Goal: Transaction & Acquisition: Purchase product/service

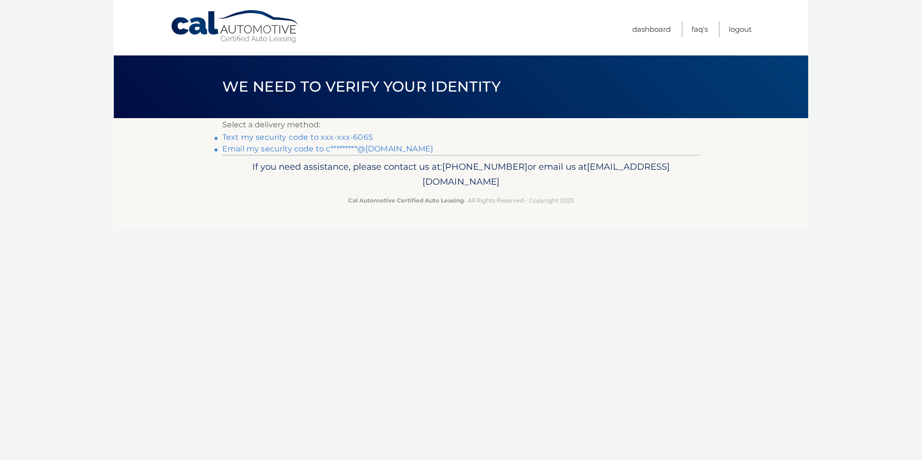
click at [356, 136] on link "Text my security code to xxx-xxx-6065" at bounding box center [297, 137] width 150 height 9
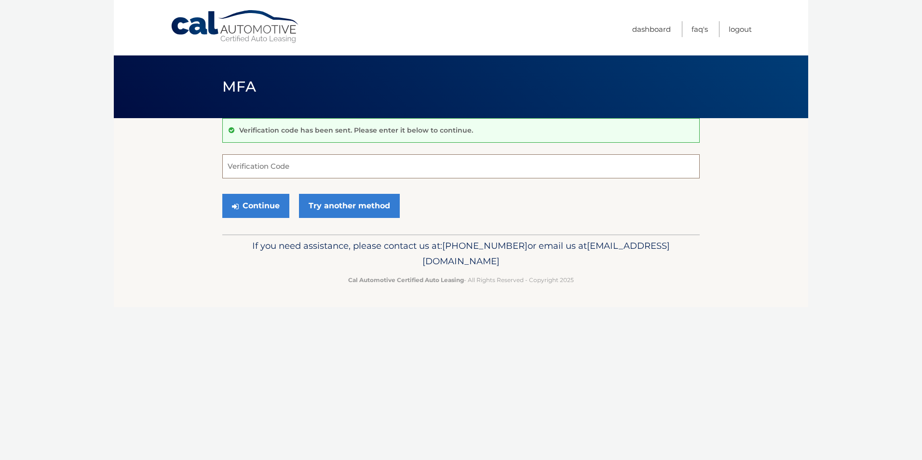
click at [285, 162] on input "Verification Code" at bounding box center [460, 166] width 477 height 24
type input "718907"
click at [275, 208] on button "Continue" at bounding box center [255, 206] width 67 height 24
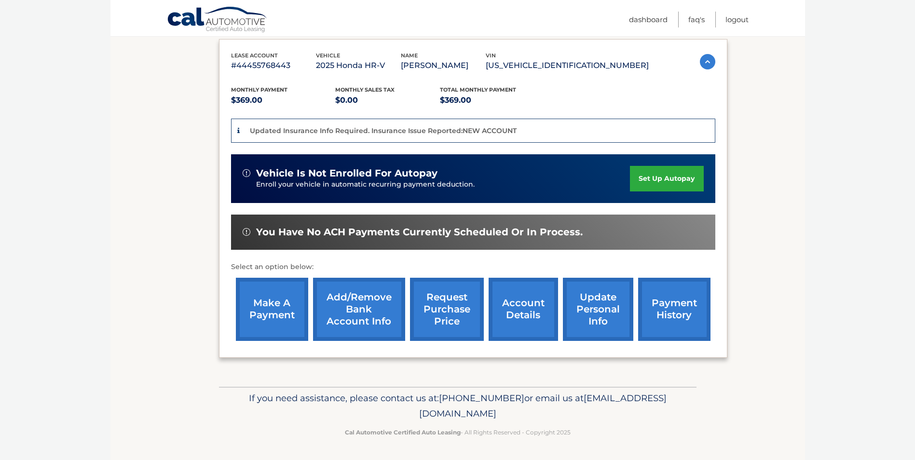
scroll to position [174, 0]
click at [289, 308] on link "make a payment" at bounding box center [272, 309] width 72 height 63
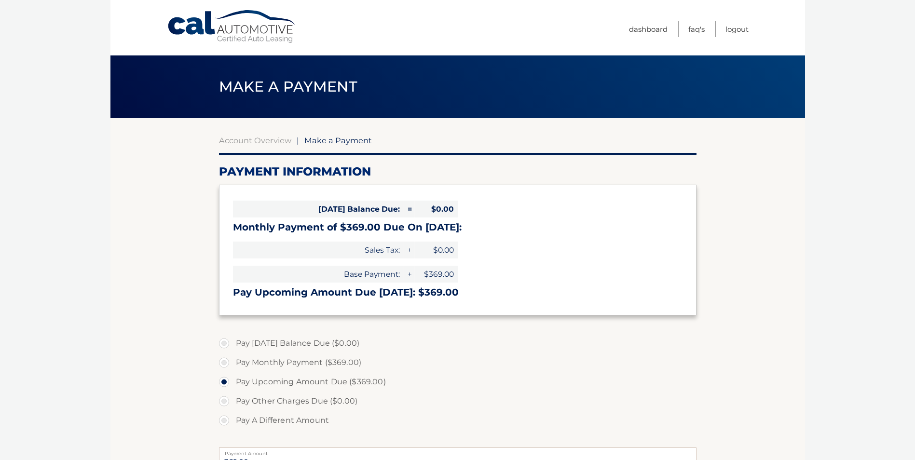
select select "MTYwYmQzMjEtMjllZC00M2E3LWJjM2ItOTNjNzYzODcyZGY4"
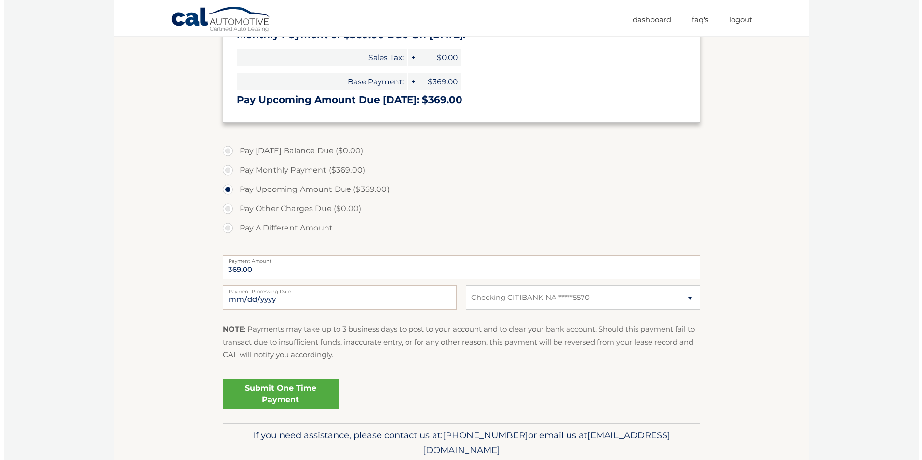
scroll to position [193, 0]
click at [272, 394] on link "Submit One Time Payment" at bounding box center [277, 393] width 116 height 31
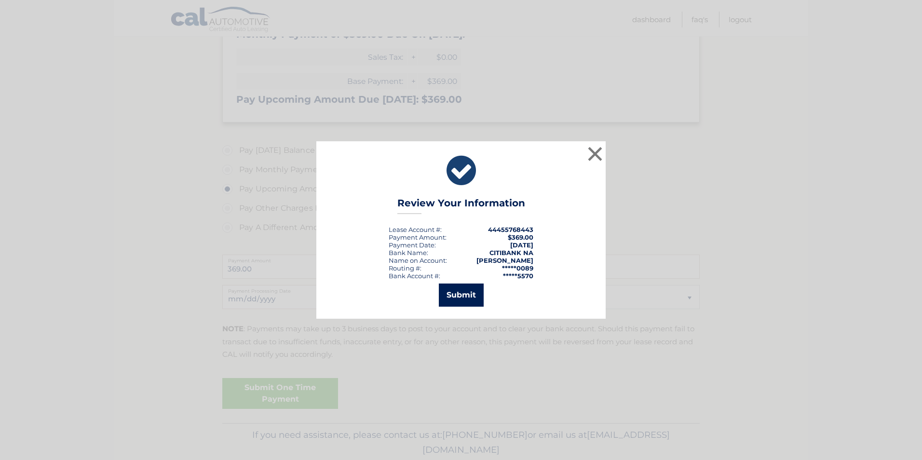
click at [468, 294] on button "Submit" at bounding box center [461, 295] width 45 height 23
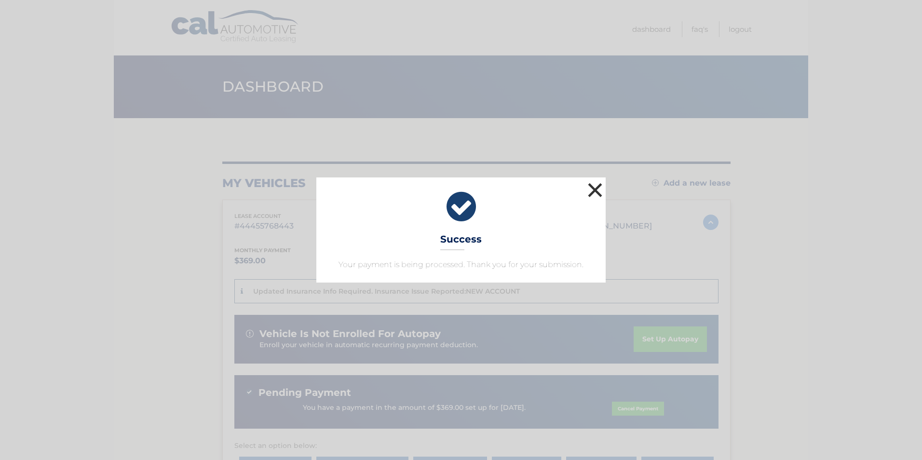
click at [595, 191] on button "×" at bounding box center [594, 189] width 19 height 19
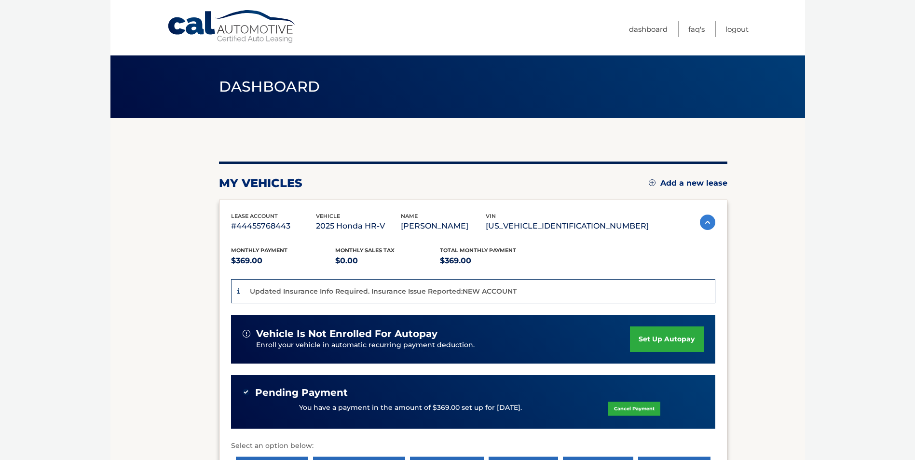
click at [225, 32] on link "Cal Automotive" at bounding box center [232, 27] width 130 height 34
click at [740, 25] on link "Logout" at bounding box center [736, 29] width 23 height 16
